Goal: Task Accomplishment & Management: Manage account settings

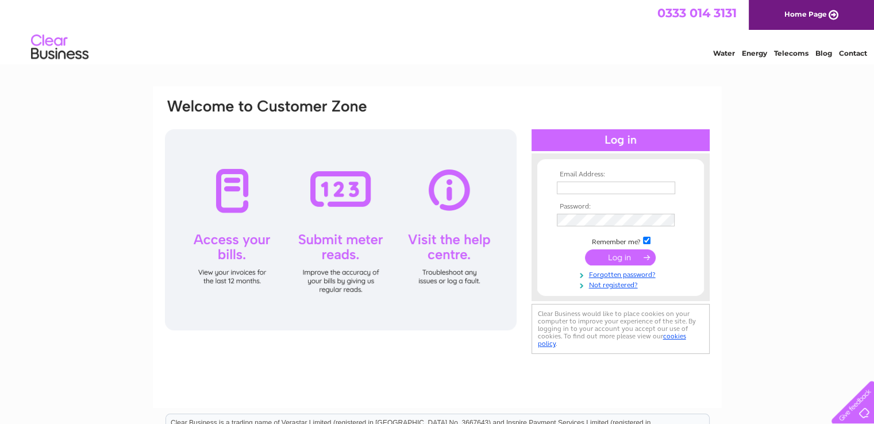
type input "[EMAIL_ADDRESS][DOMAIN_NAME]"
click at [616, 258] on input "submit" at bounding box center [620, 258] width 71 height 16
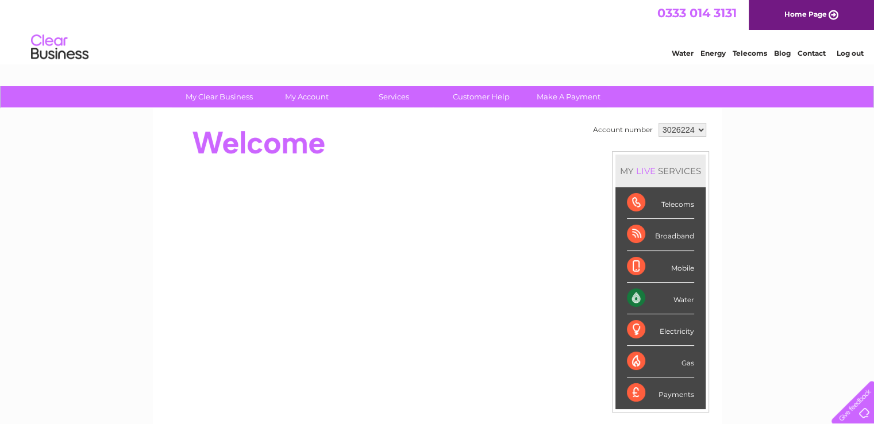
click at [681, 294] on div "Water" at bounding box center [660, 299] width 67 height 32
click at [638, 300] on div "Water" at bounding box center [660, 299] width 67 height 32
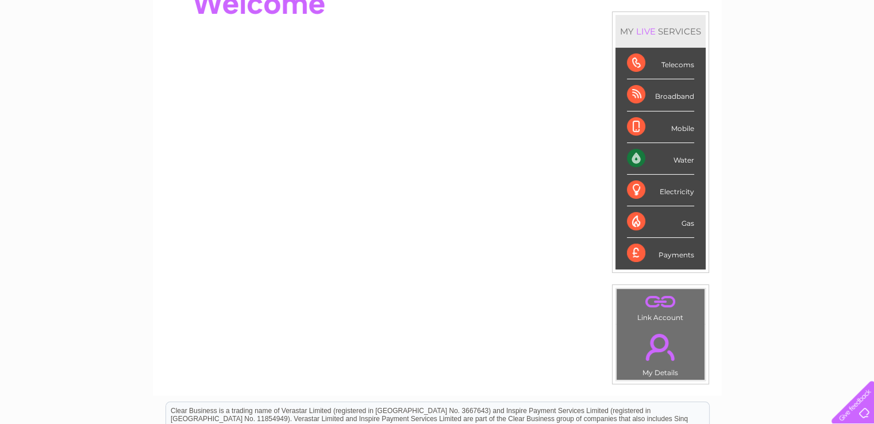
scroll to position [142, 0]
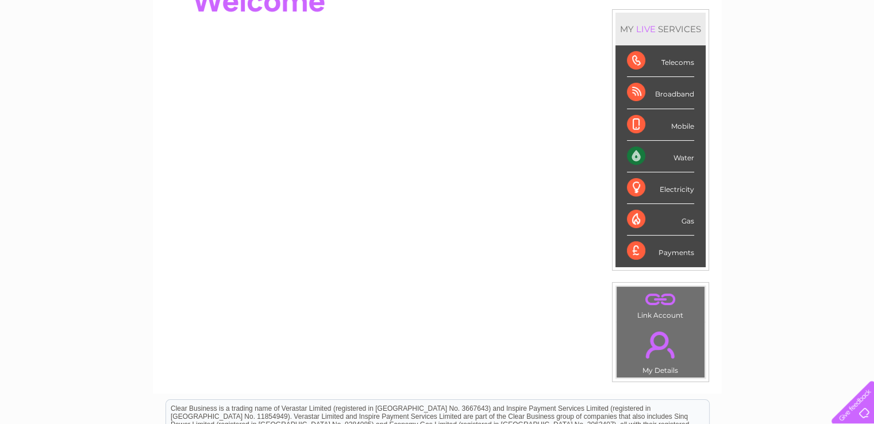
click at [658, 340] on link "." at bounding box center [661, 345] width 82 height 40
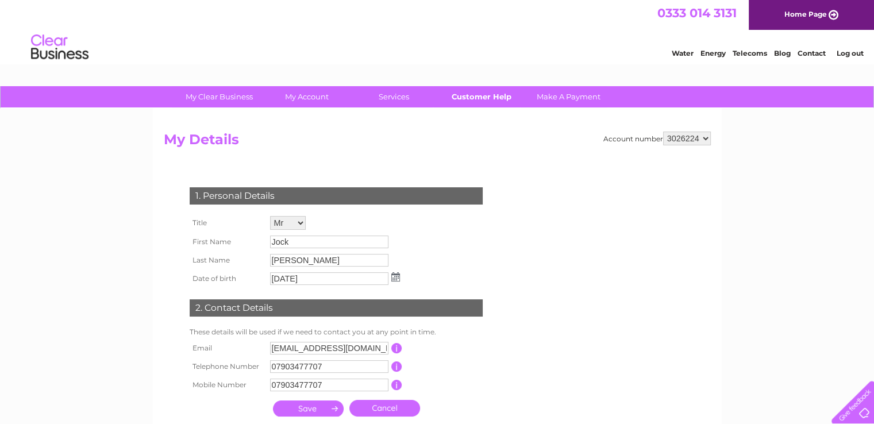
click at [488, 99] on link "Customer Help" at bounding box center [481, 96] width 95 height 21
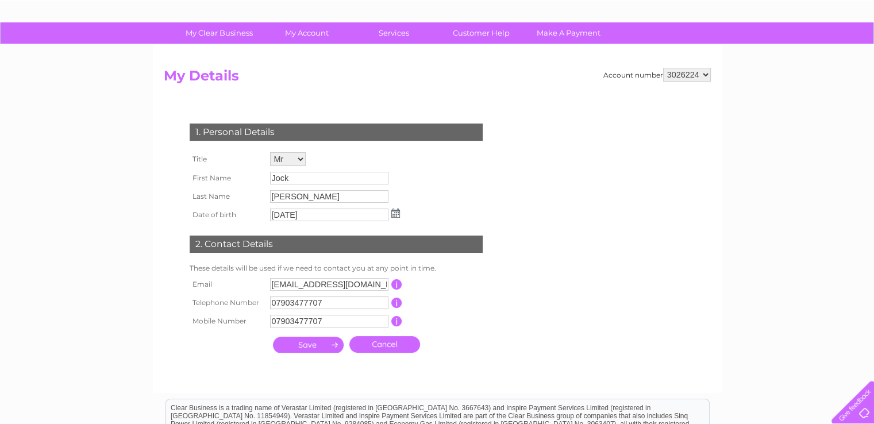
scroll to position [172, 0]
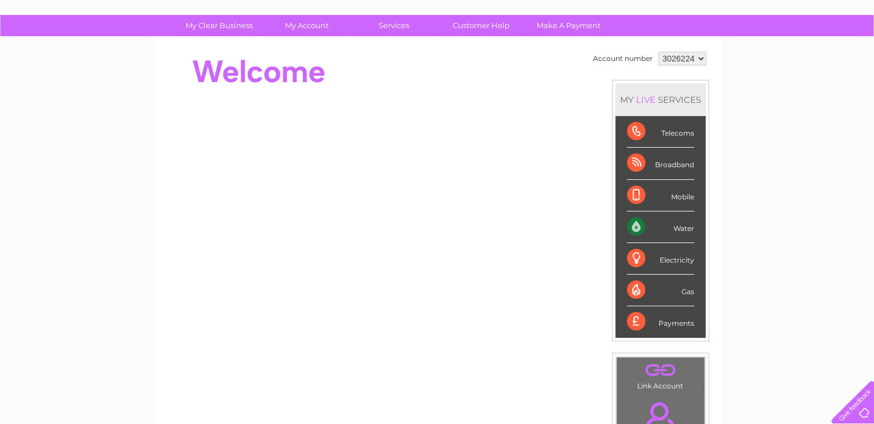
scroll to position [142, 0]
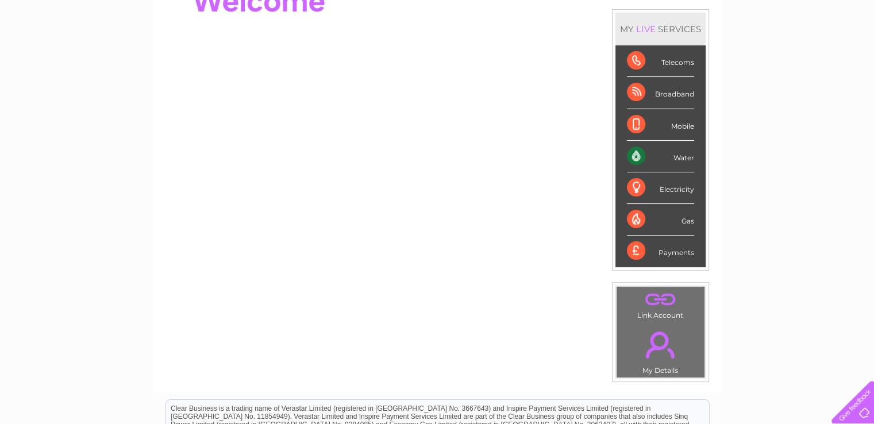
click at [628, 157] on div "Water" at bounding box center [660, 157] width 67 height 32
click at [662, 308] on td ". Link Account" at bounding box center [660, 304] width 89 height 36
click at [650, 337] on link "." at bounding box center [661, 345] width 82 height 40
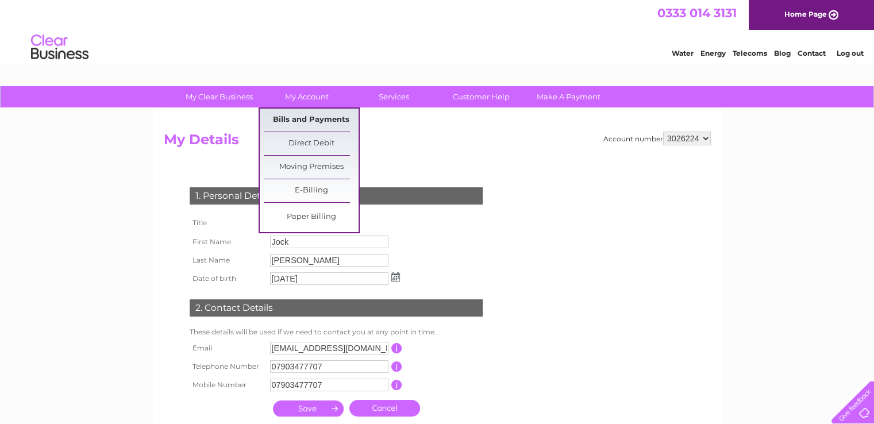
click at [312, 123] on link "Bills and Payments" at bounding box center [311, 120] width 95 height 23
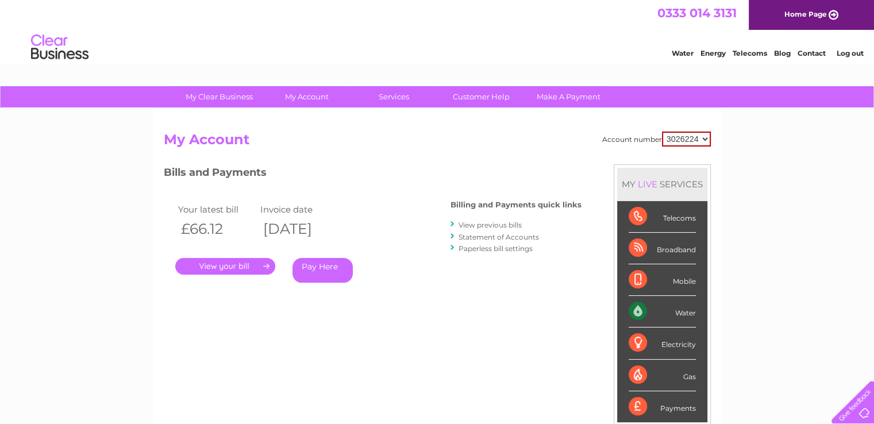
click at [319, 120] on div "Account number 3026224 My Account MY LIVE SERVICES Telecoms Broadband Mobile Wa…" at bounding box center [437, 299] width 569 height 381
click at [229, 268] on link "." at bounding box center [225, 266] width 100 height 17
click at [487, 233] on link "Statement of Accounts" at bounding box center [499, 237] width 80 height 9
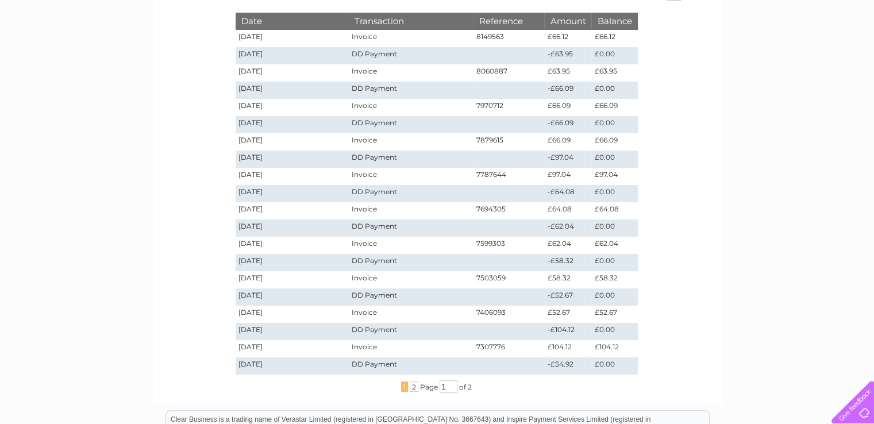
scroll to position [230, 0]
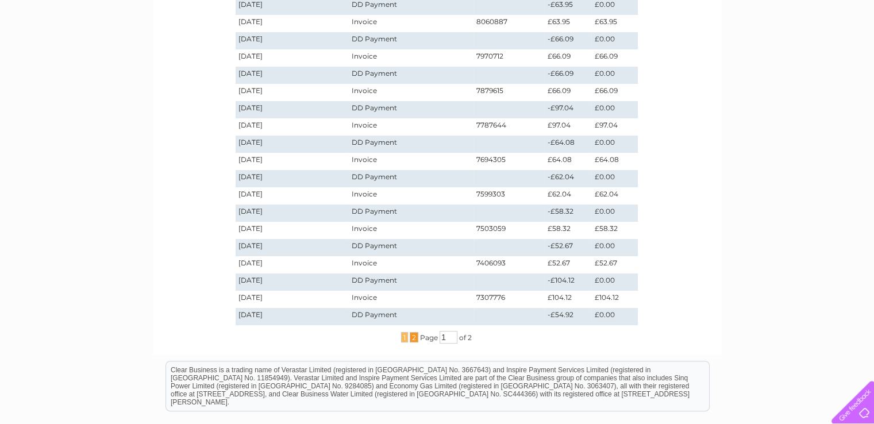
click at [413, 337] on span "2" at bounding box center [414, 337] width 9 height 10
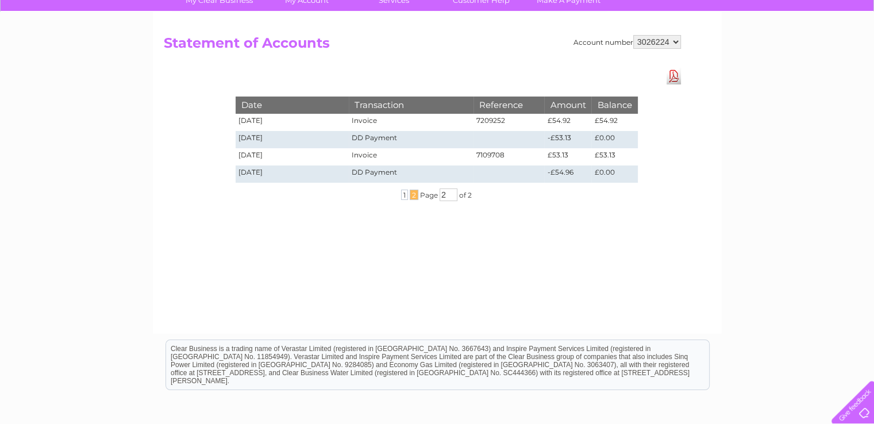
scroll to position [39, 0]
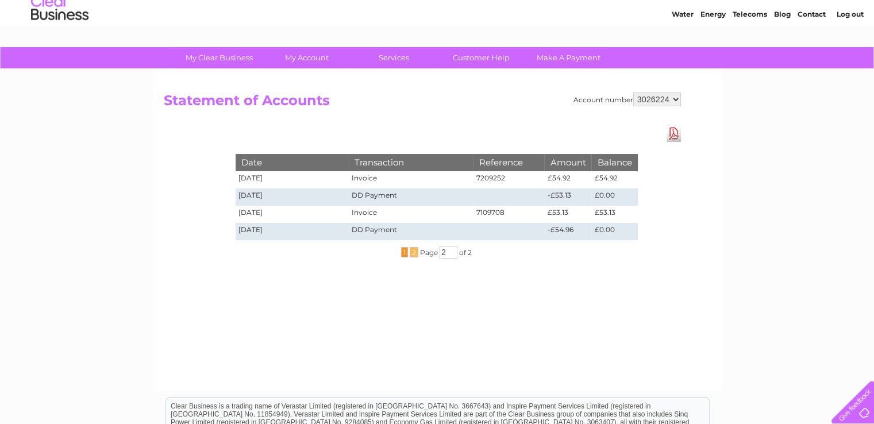
click at [402, 250] on span "1" at bounding box center [404, 252] width 7 height 10
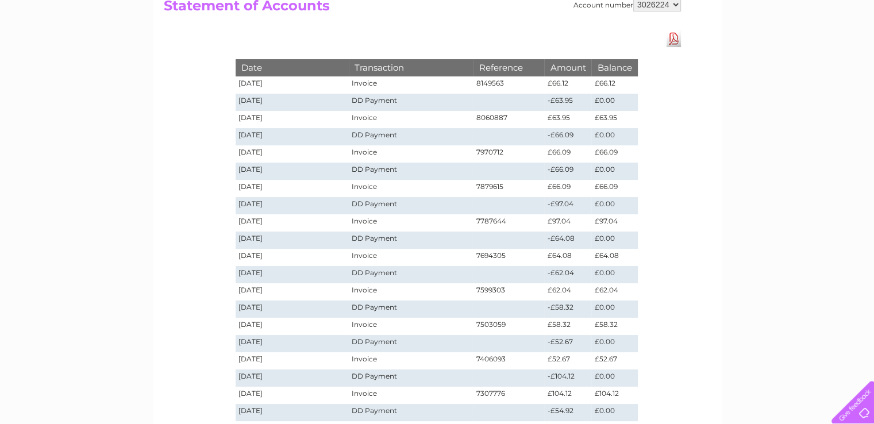
scroll to position [154, 0]
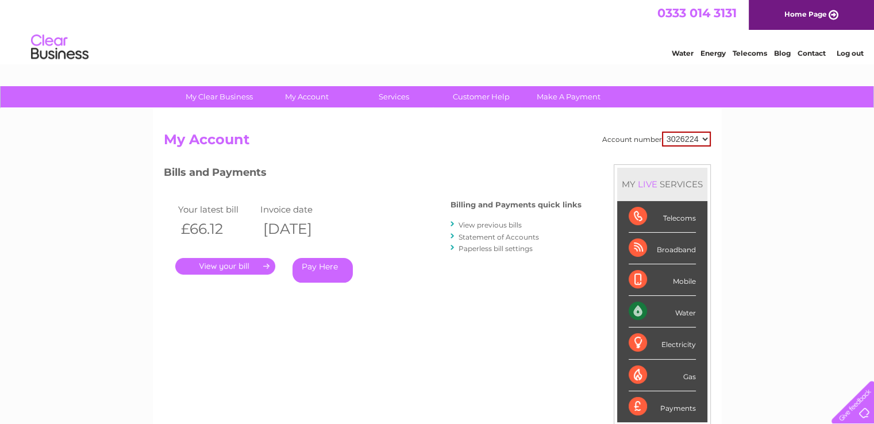
click at [504, 225] on link "View previous bills" at bounding box center [490, 225] width 63 height 9
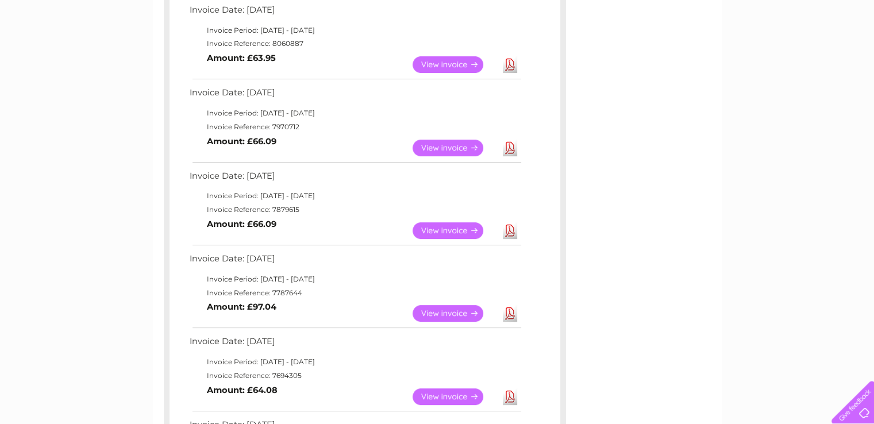
scroll to position [345, 0]
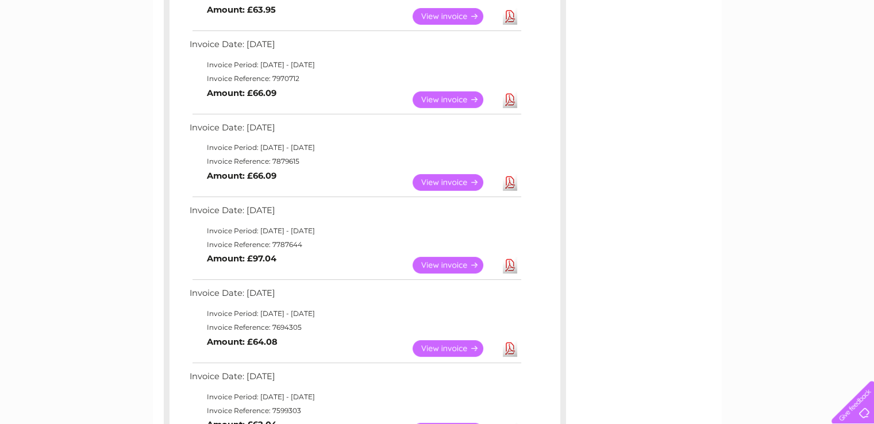
click at [440, 265] on link "View" at bounding box center [455, 265] width 85 height 17
